Goal: Navigation & Orientation: Find specific page/section

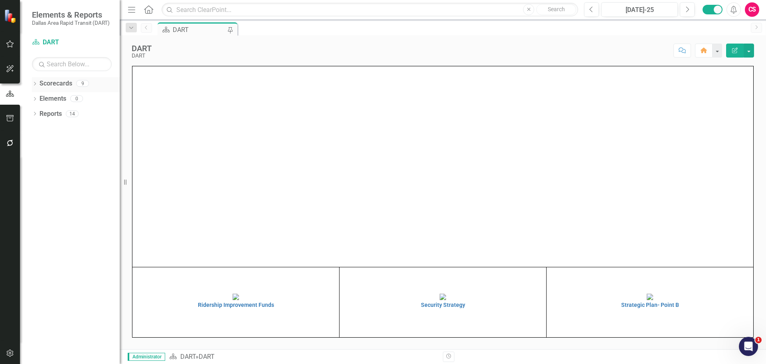
click at [33, 84] on icon "Dropdown" at bounding box center [35, 84] width 6 height 4
click at [30, 99] on icon "Dropdown" at bounding box center [27, 98] width 6 height 5
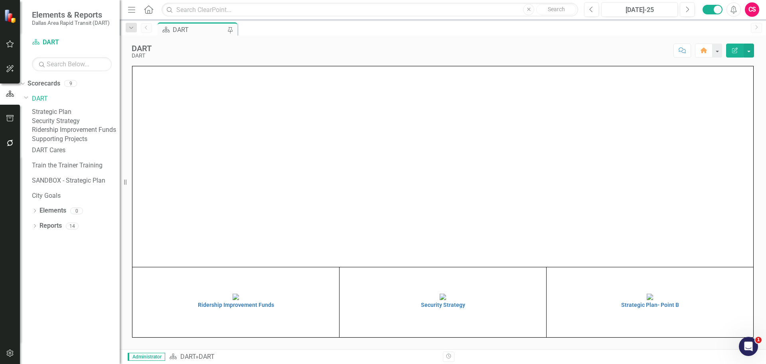
click at [79, 113] on link "Strategic Plan" at bounding box center [76, 111] width 88 height 9
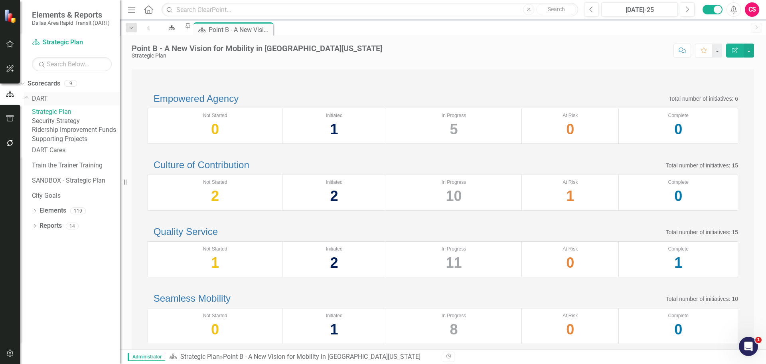
click at [29, 99] on icon "Dropdown" at bounding box center [26, 97] width 5 height 6
click at [57, 97] on link "DART" at bounding box center [76, 98] width 88 height 9
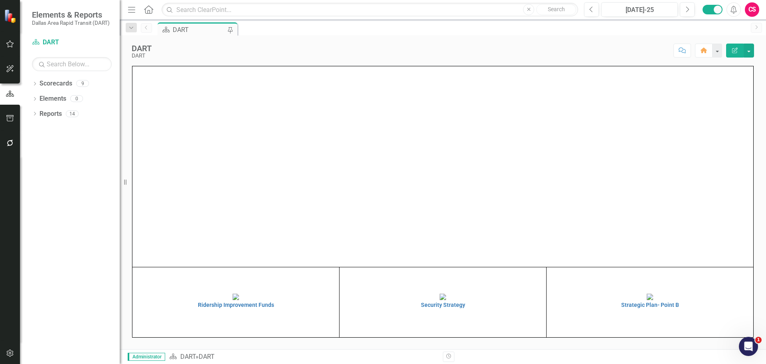
click at [756, 14] on div "CS" at bounding box center [752, 9] width 14 height 14
click at [726, 120] on link "Logout Log Out" at bounding box center [727, 115] width 63 height 15
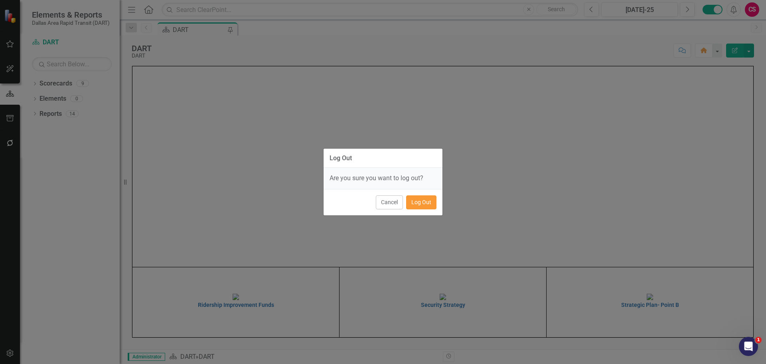
click at [424, 196] on button "Log Out" at bounding box center [421, 202] width 30 height 14
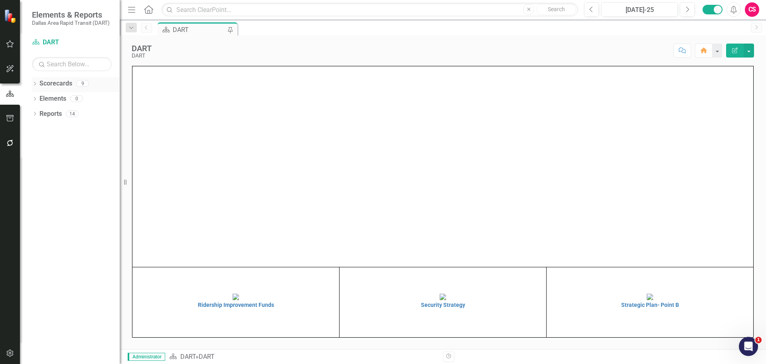
click at [34, 83] on icon "Dropdown" at bounding box center [35, 84] width 6 height 4
click at [42, 98] on icon "Dropdown" at bounding box center [39, 98] width 6 height 5
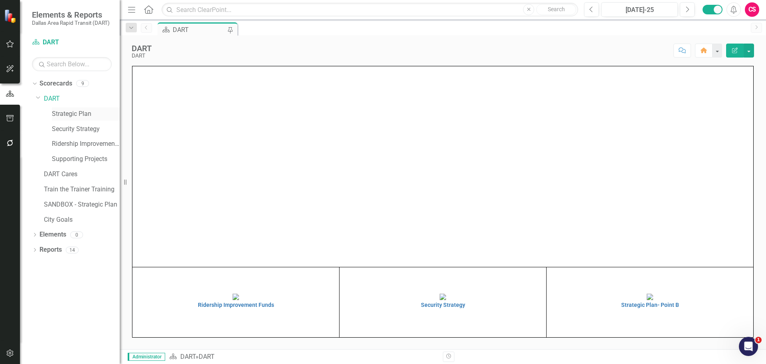
click at [80, 115] on link "Strategic Plan" at bounding box center [86, 113] width 68 height 9
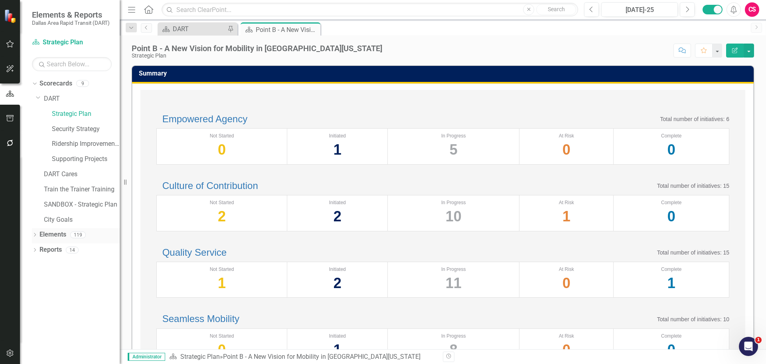
click at [35, 236] on icon "Dropdown" at bounding box center [35, 235] width 6 height 4
click at [70, 278] on link "Measure Measures" at bounding box center [63, 279] width 40 height 9
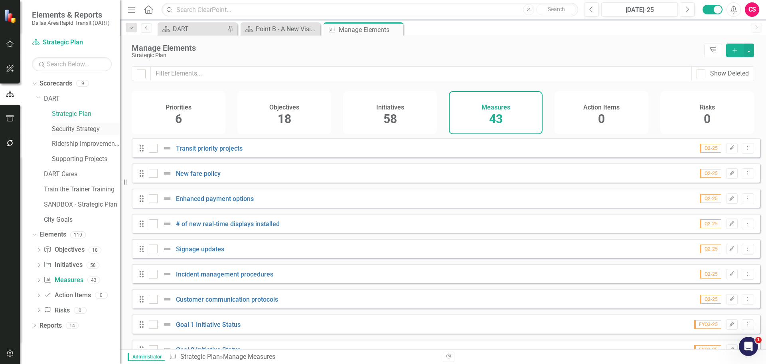
click at [82, 130] on link "Security Strategy" at bounding box center [86, 129] width 68 height 9
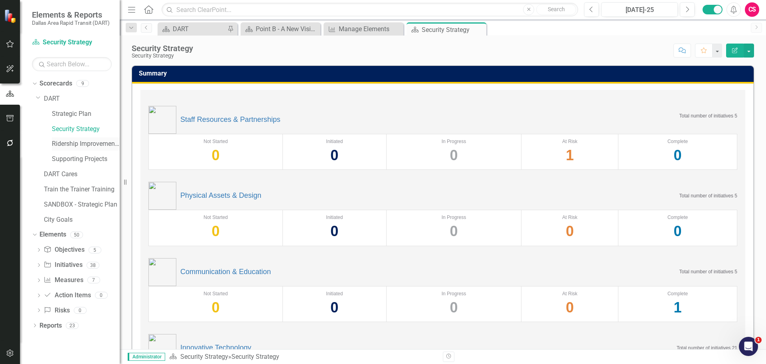
click at [76, 142] on link "Ridership Improvement Funds" at bounding box center [86, 143] width 68 height 9
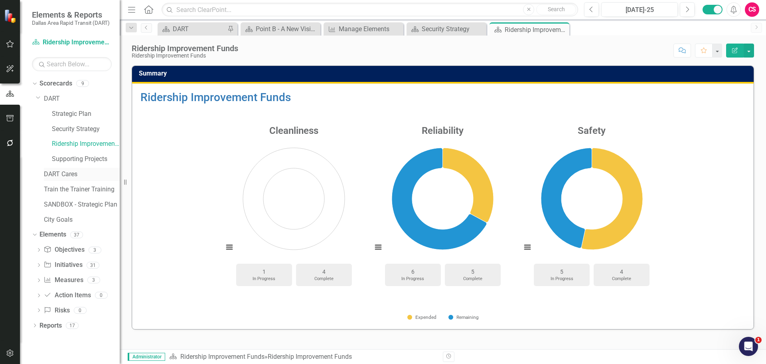
click at [63, 175] on link "DART Cares" at bounding box center [82, 174] width 76 height 9
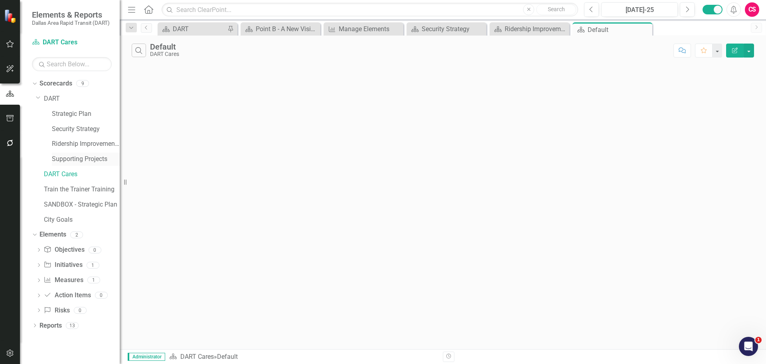
click at [72, 154] on link "Supporting Projects" at bounding box center [86, 158] width 68 height 9
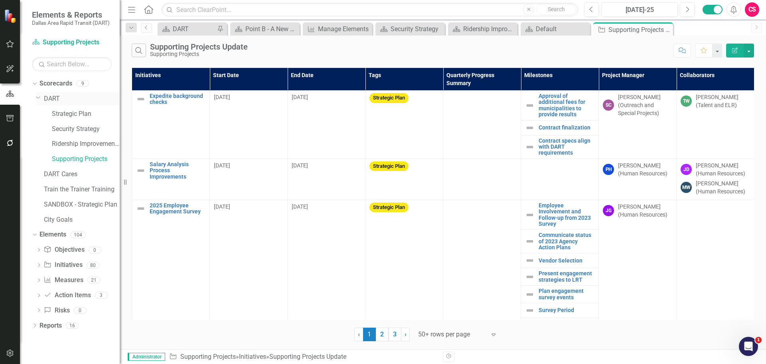
click at [53, 95] on link "DART" at bounding box center [82, 98] width 76 height 9
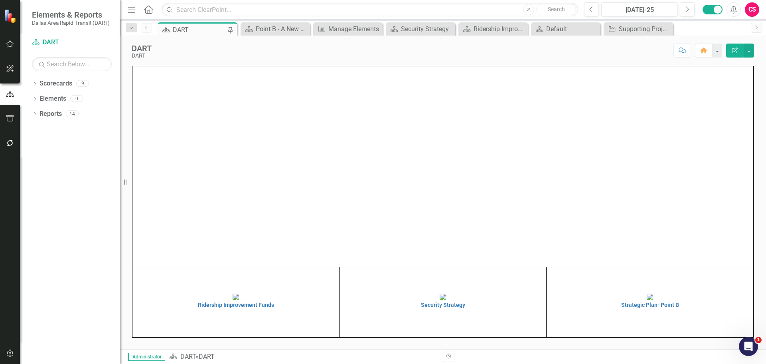
click at [485, 11] on div "CS" at bounding box center [752, 9] width 14 height 14
click at [485, 116] on link "Logout Log Out" at bounding box center [727, 115] width 63 height 15
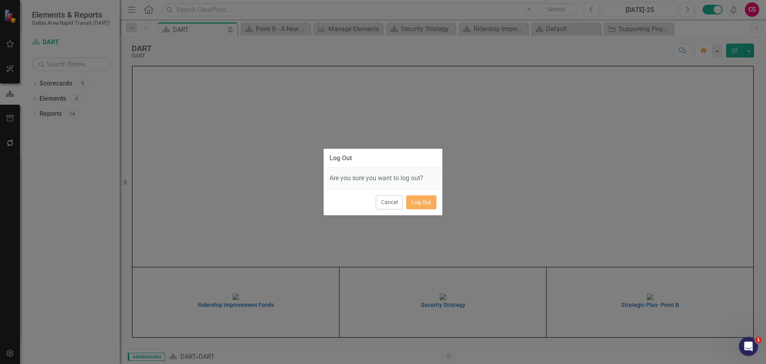
click at [429, 194] on div "Cancel Log Out" at bounding box center [383, 202] width 119 height 26
click at [428, 201] on button "Log Out" at bounding box center [421, 202] width 30 height 14
